Goal: Information Seeking & Learning: Learn about a topic

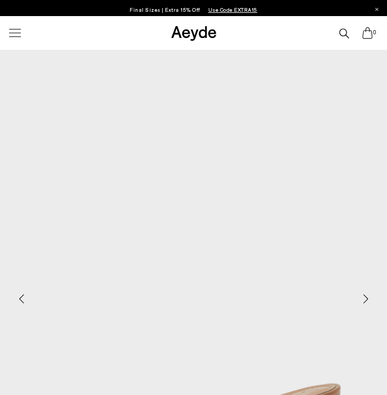
scroll to position [45, 0]
